Goal: Information Seeking & Learning: Learn about a topic

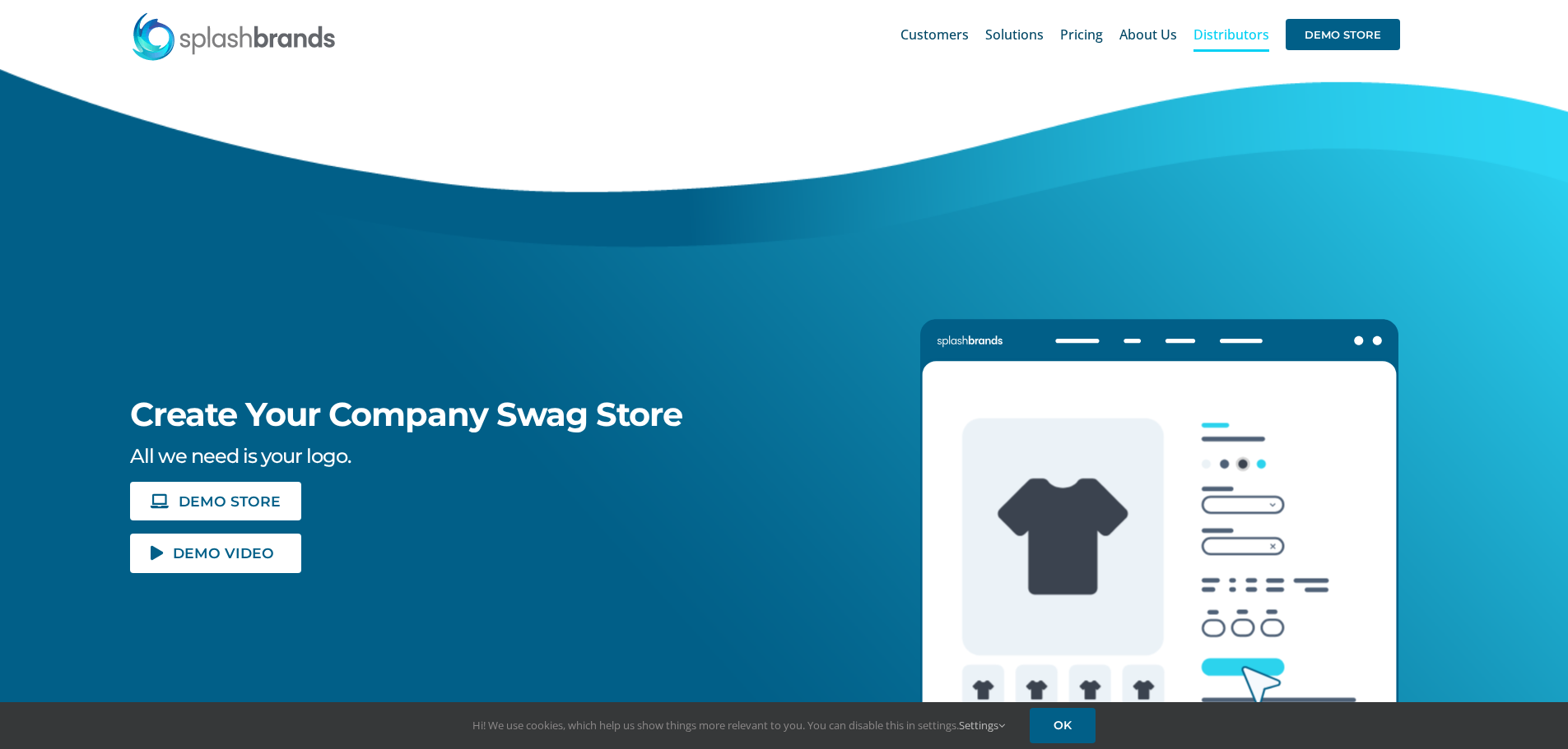
click at [1236, 33] on span "Distributors" at bounding box center [1231, 34] width 75 height 13
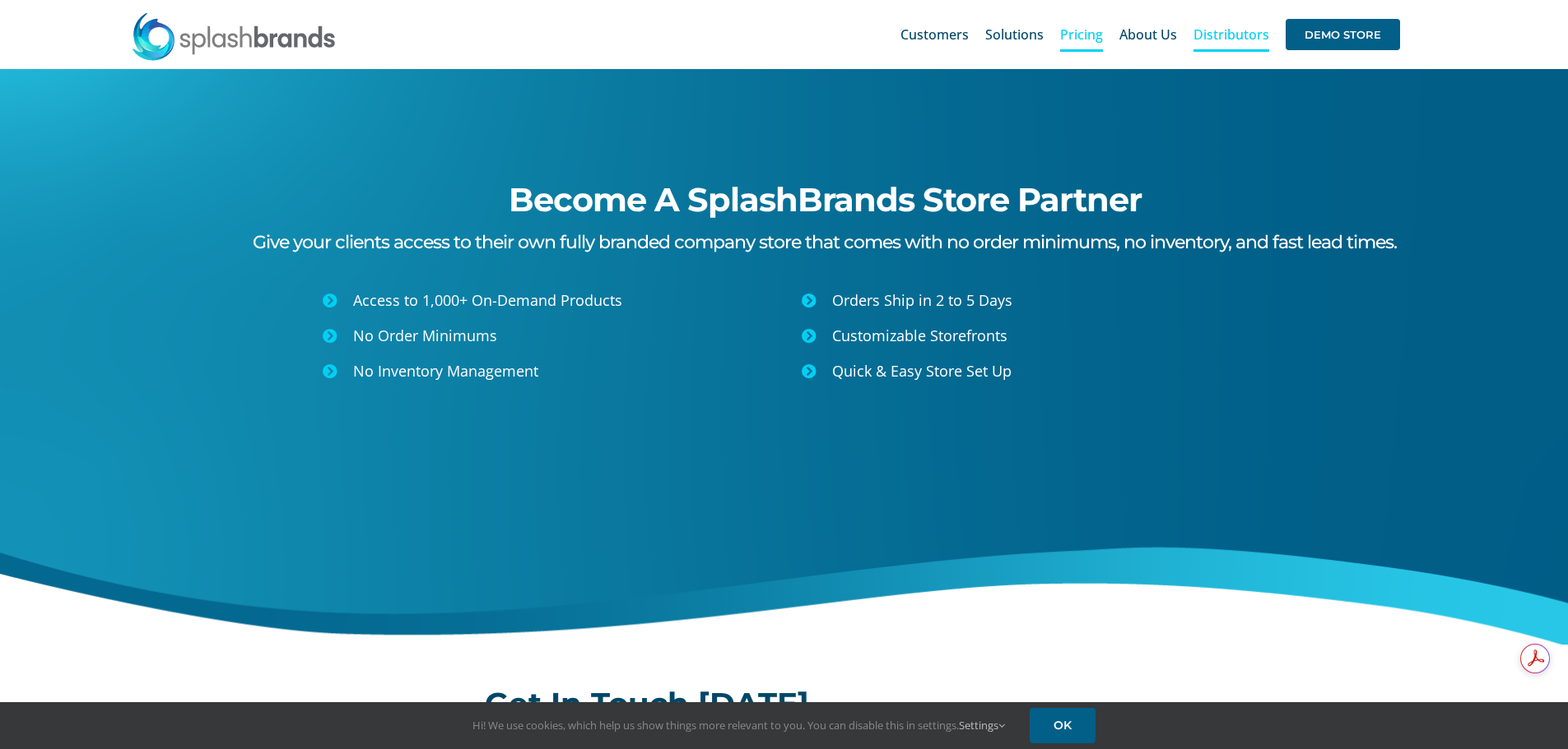
click at [1080, 41] on span "Pricing" at bounding box center [1081, 34] width 43 height 13
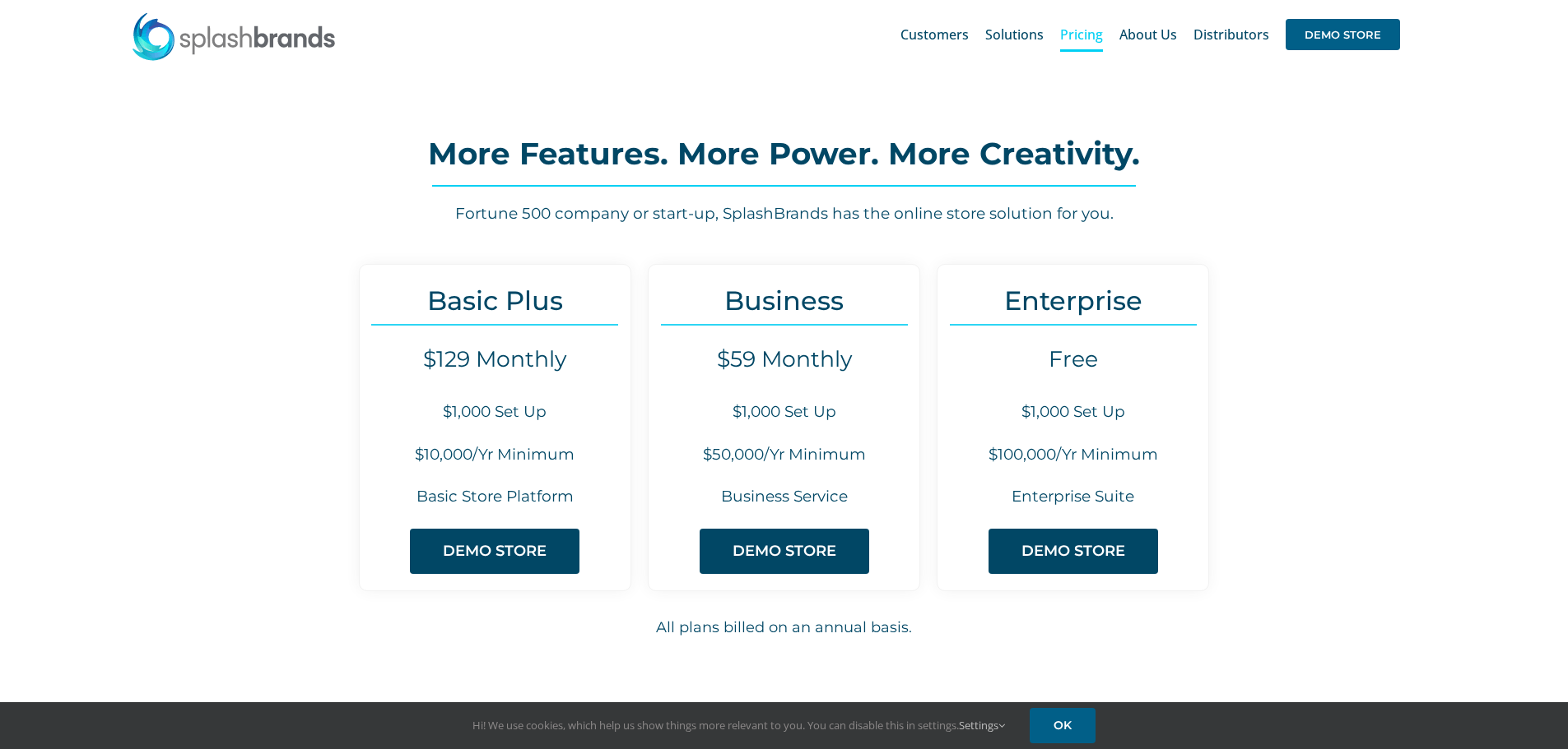
click at [232, 255] on div "Basic Plus $129 Monthly $1,000 Set Up $10,000/Yr Minimum Basic Store Platform D…" at bounding box center [784, 457] width 1568 height 431
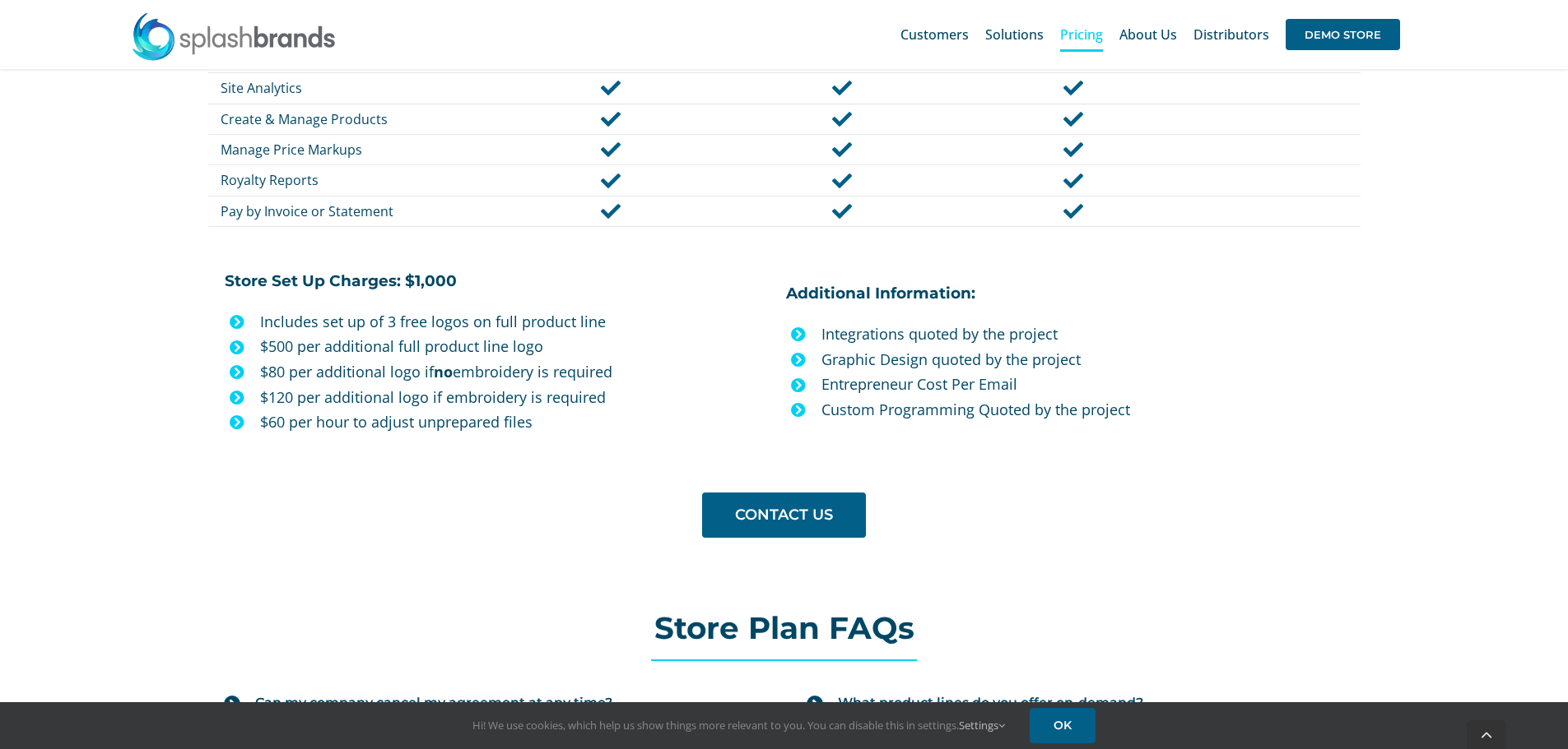
scroll to position [1316, 0]
